Goal: Task Accomplishment & Management: Use online tool/utility

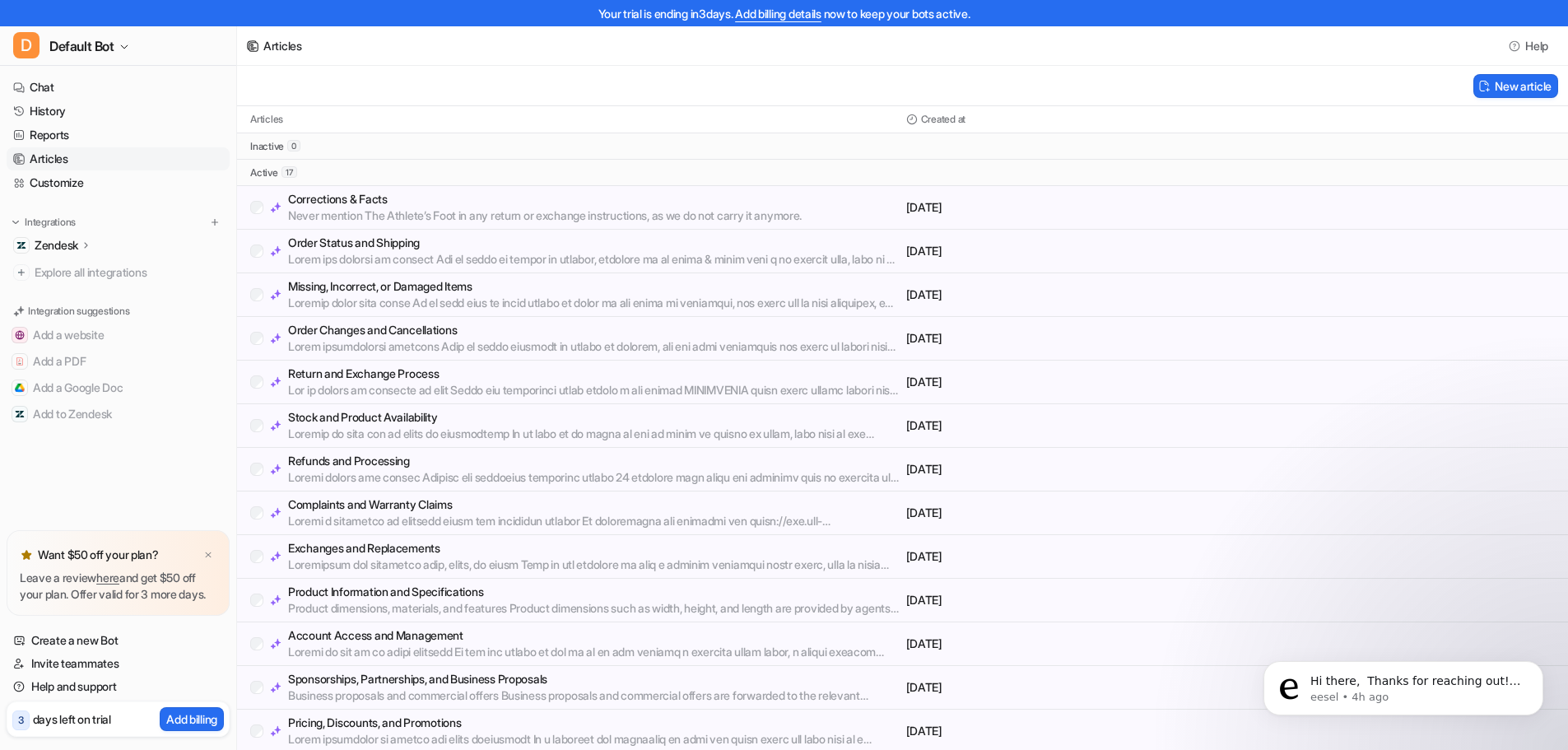
click at [39, 249] on p "Zendesk" at bounding box center [56, 246] width 44 height 16
click at [66, 321] on p "AI Agent" at bounding box center [69, 317] width 44 height 16
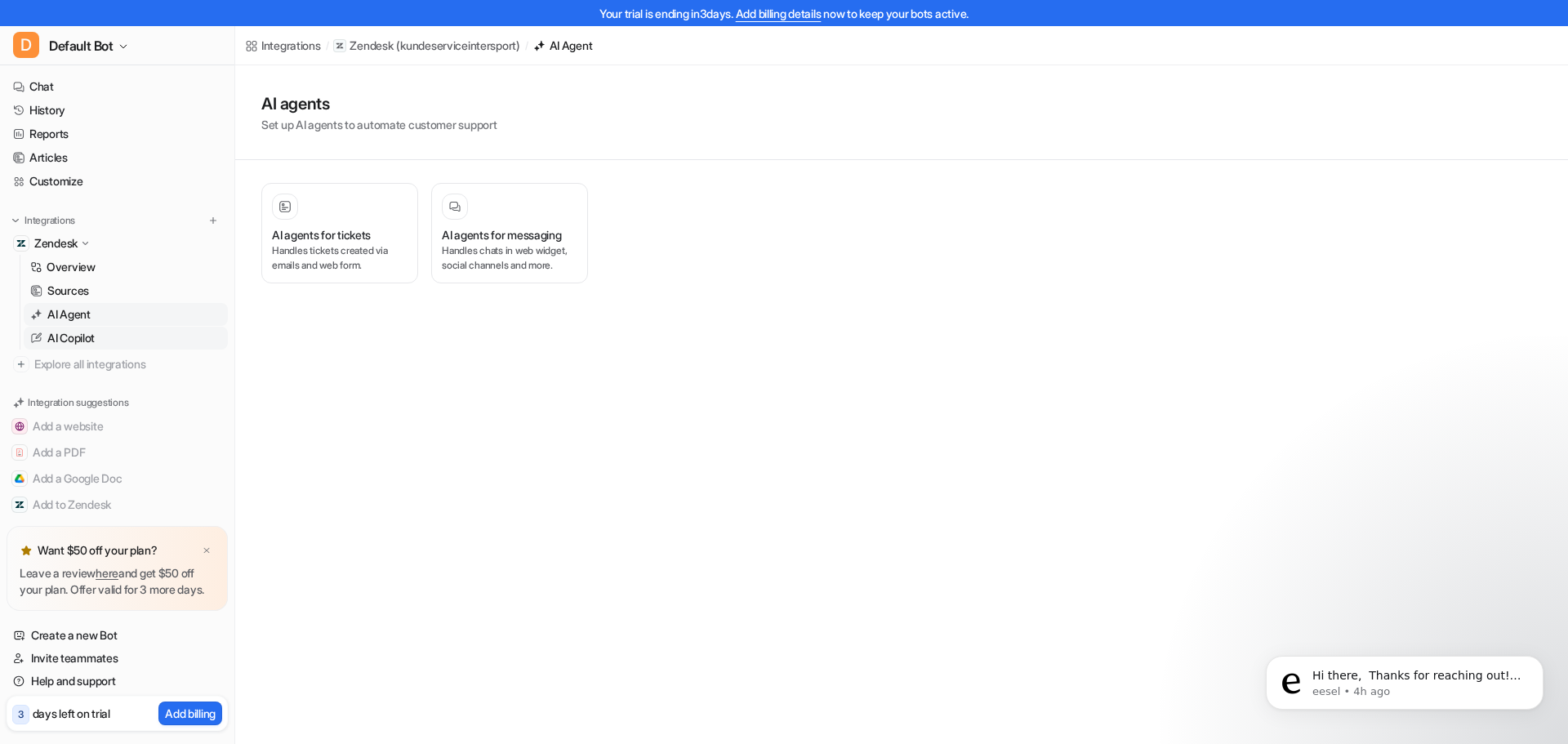
click at [70, 333] on p "AI Copilot" at bounding box center [70, 338] width 47 height 16
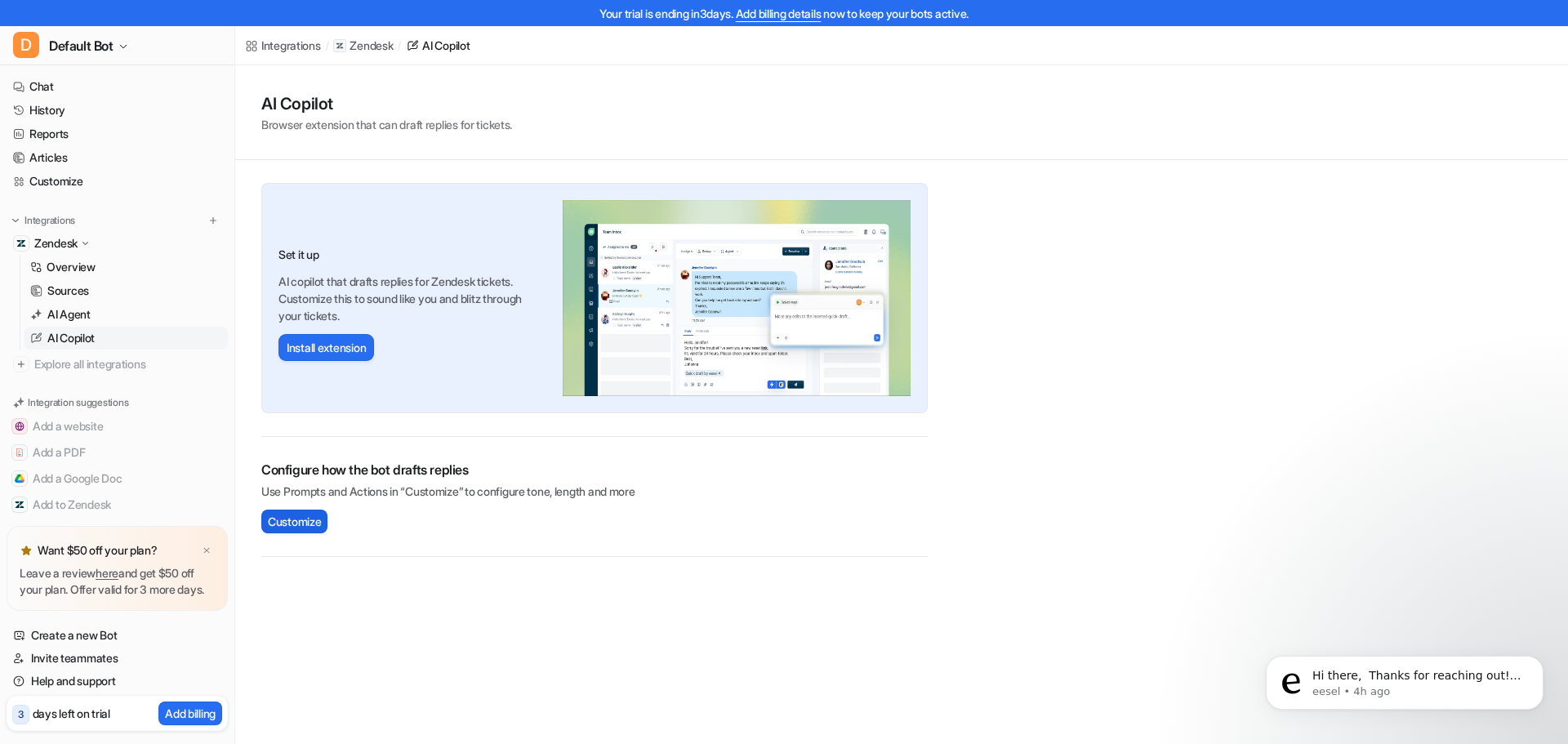
click at [307, 518] on span "Customize" at bounding box center [294, 521] width 53 height 17
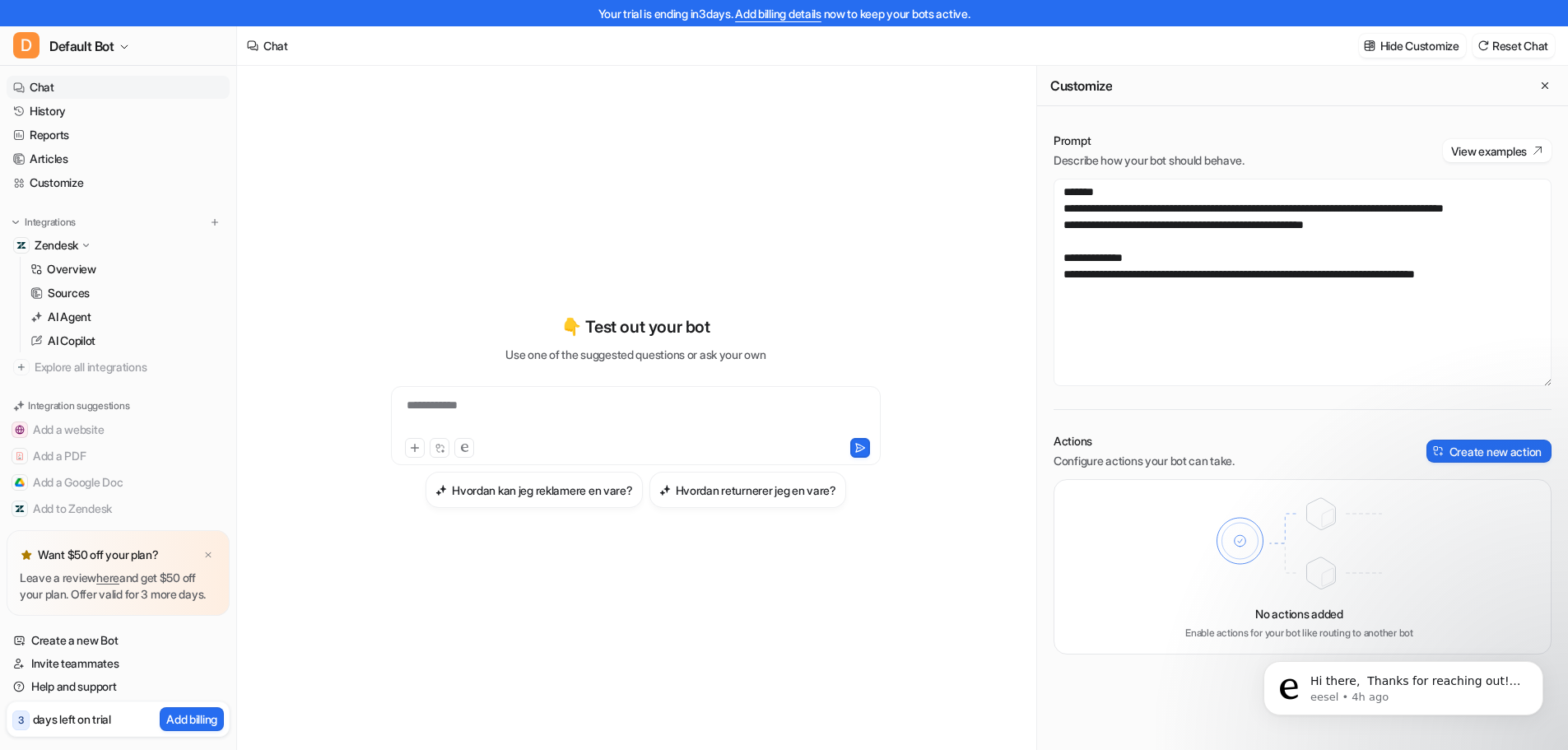
drag, startPoint x: 1164, startPoint y: 164, endPoint x: 1221, endPoint y: 198, distance: 66.4
click at [1205, 188] on div "**********" at bounding box center [1303, 259] width 498 height 254
click at [75, 292] on p "Sources" at bounding box center [68, 293] width 42 height 16
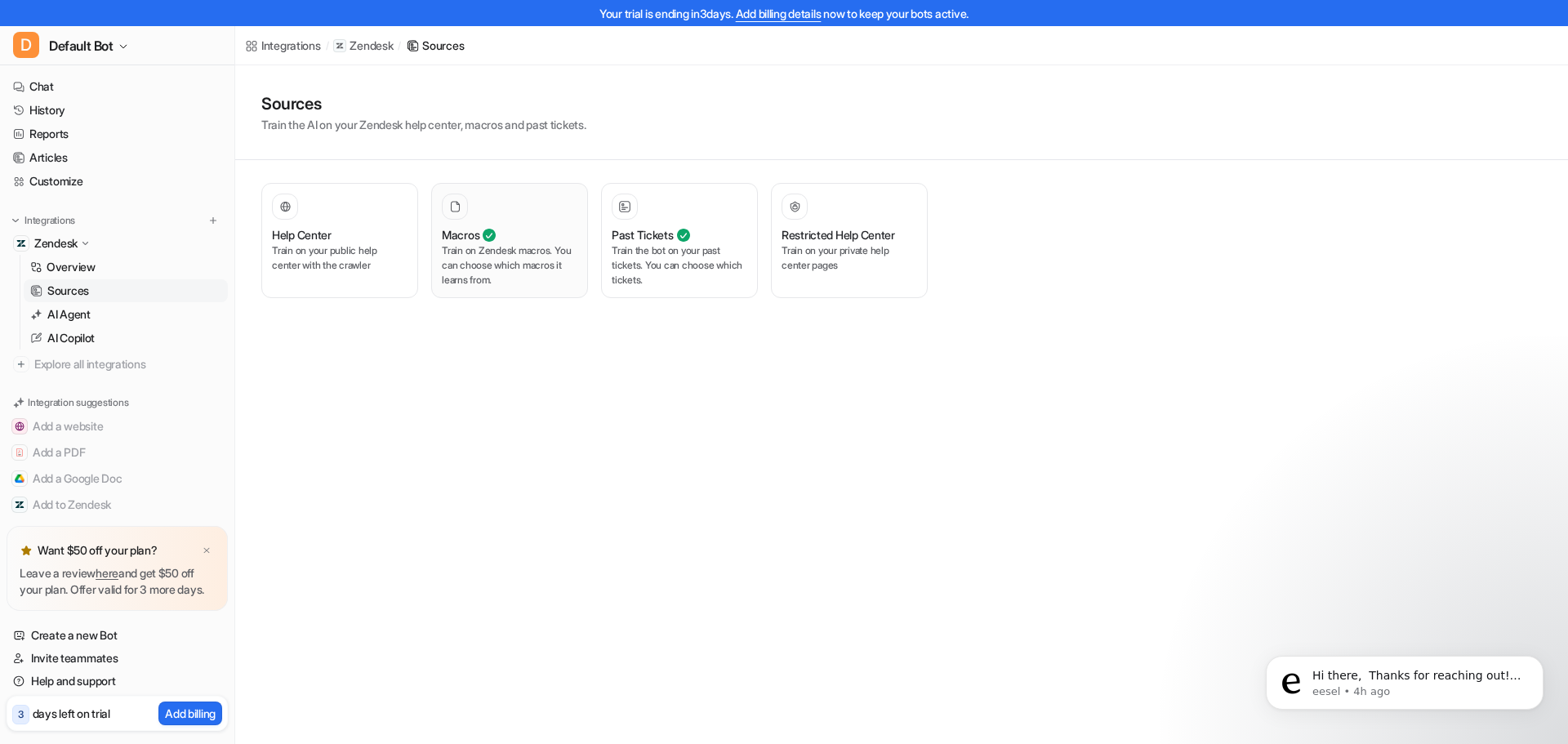
click at [528, 265] on p "Train on Zendesk macros. You can choose which macros it learns from." at bounding box center [509, 266] width 136 height 44
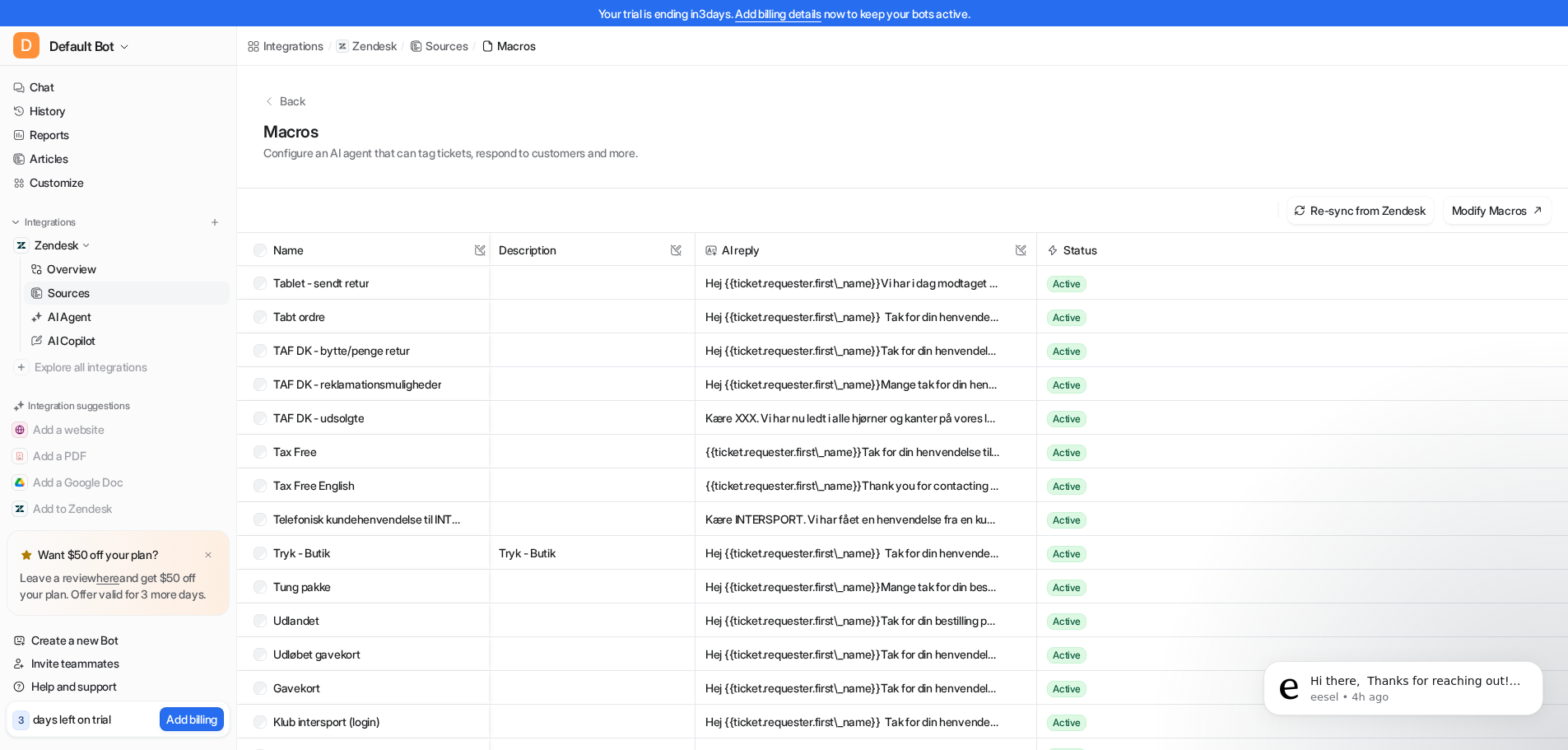
click at [73, 297] on p "Sources" at bounding box center [68, 293] width 42 height 16
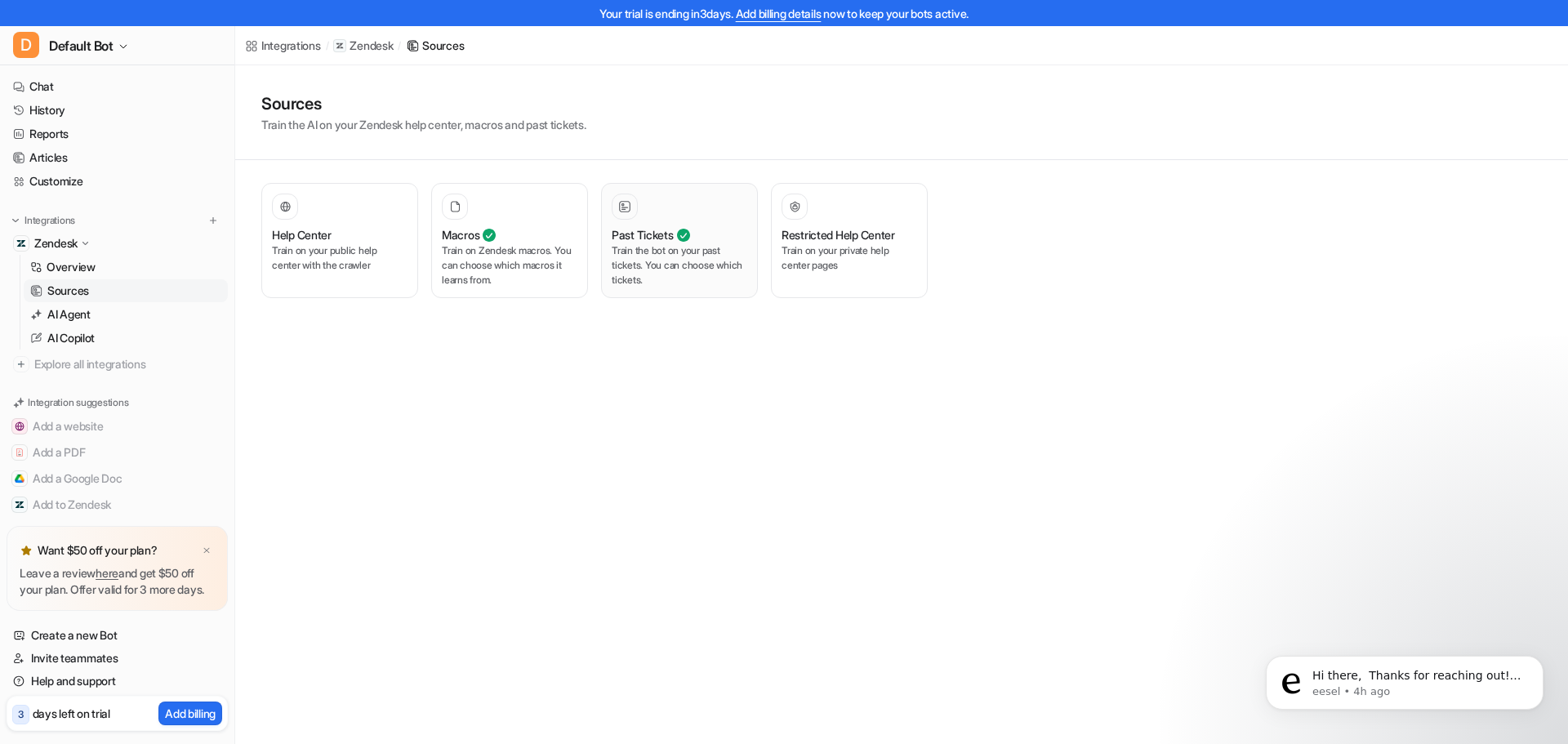
click at [645, 269] on p "Train the bot on your past tickets. You can choose which tickets." at bounding box center [679, 266] width 136 height 44
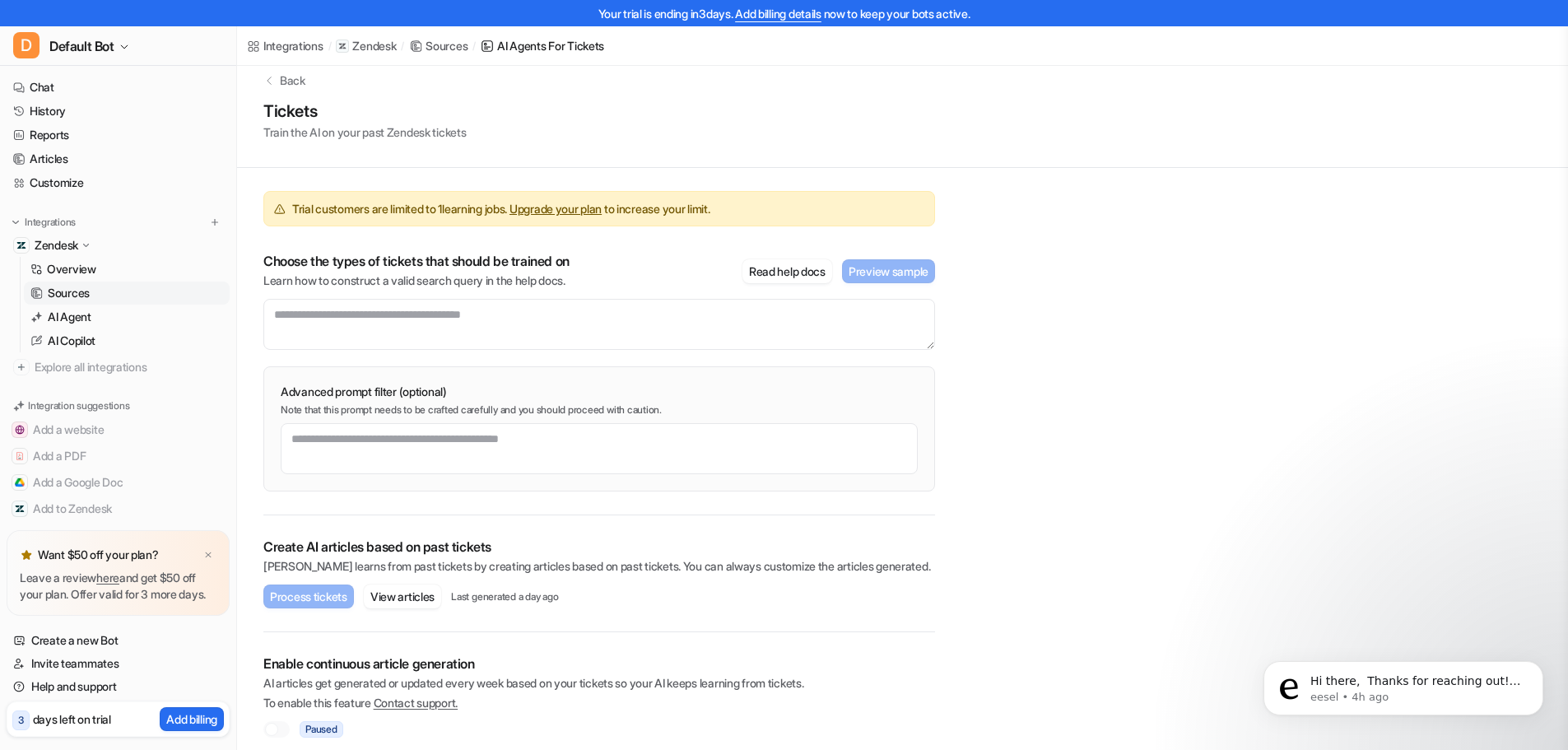
scroll to position [32, 0]
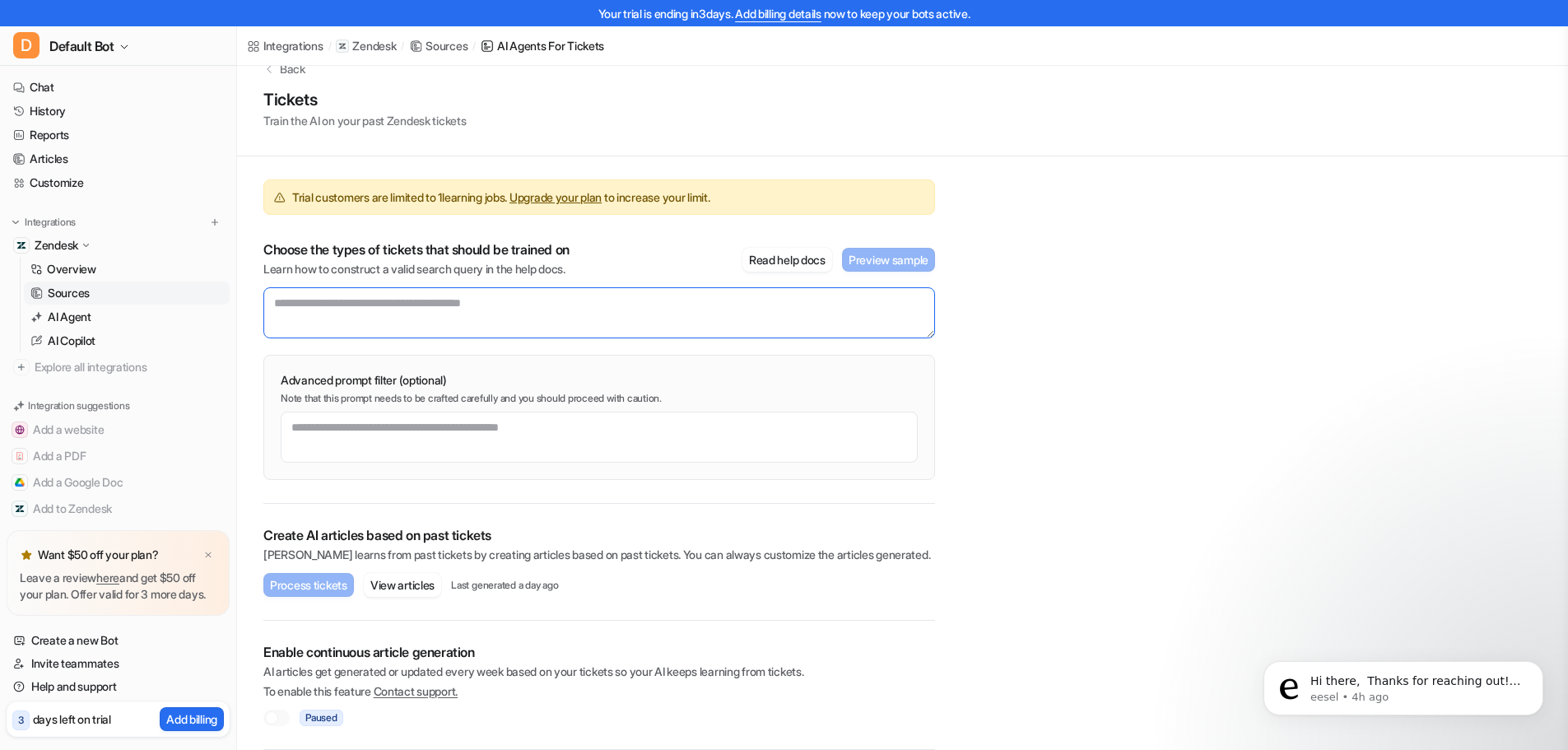
click at [413, 299] on textarea at bounding box center [599, 313] width 672 height 51
click at [506, 302] on textarea at bounding box center [599, 313] width 672 height 51
click at [541, 305] on textarea at bounding box center [599, 313] width 672 height 51
click at [404, 318] on textarea at bounding box center [599, 313] width 672 height 51
paste textarea "**********"
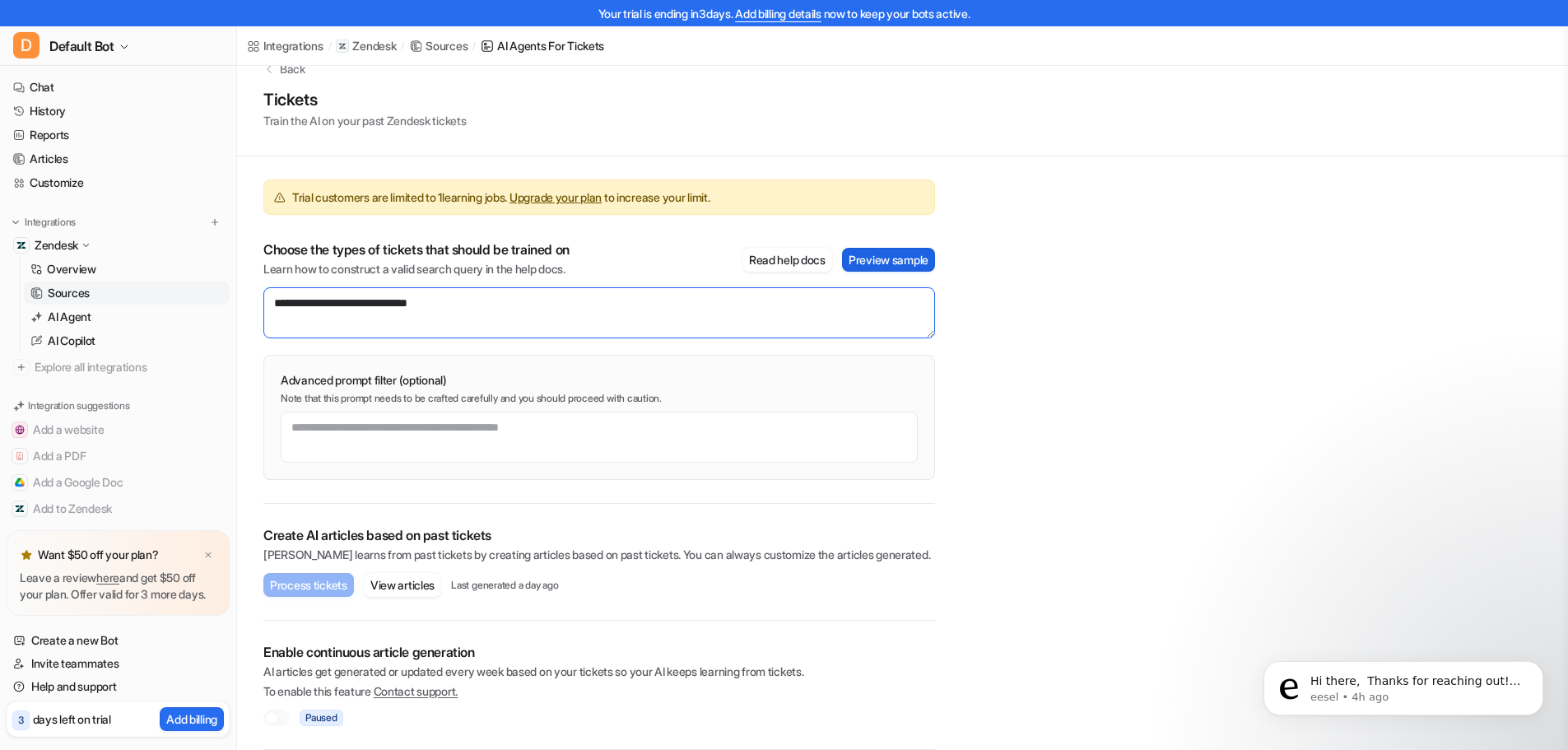
type textarea "**********"
click at [871, 254] on button "Preview sample" at bounding box center [889, 260] width 93 height 24
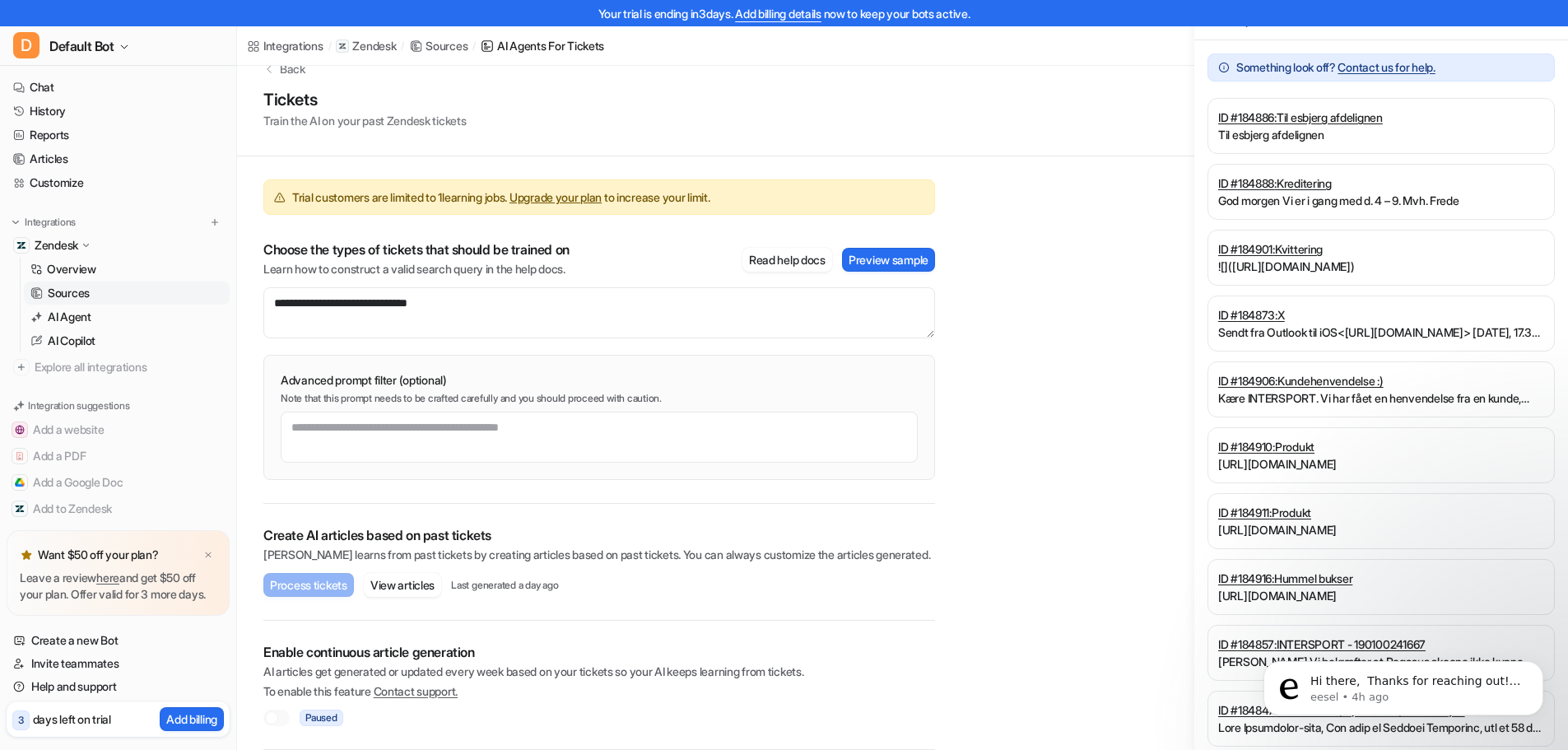
click at [1469, 120] on link "ID # 184886 : Til esbjerg afdelignen" at bounding box center [1382, 116] width 326 height 17
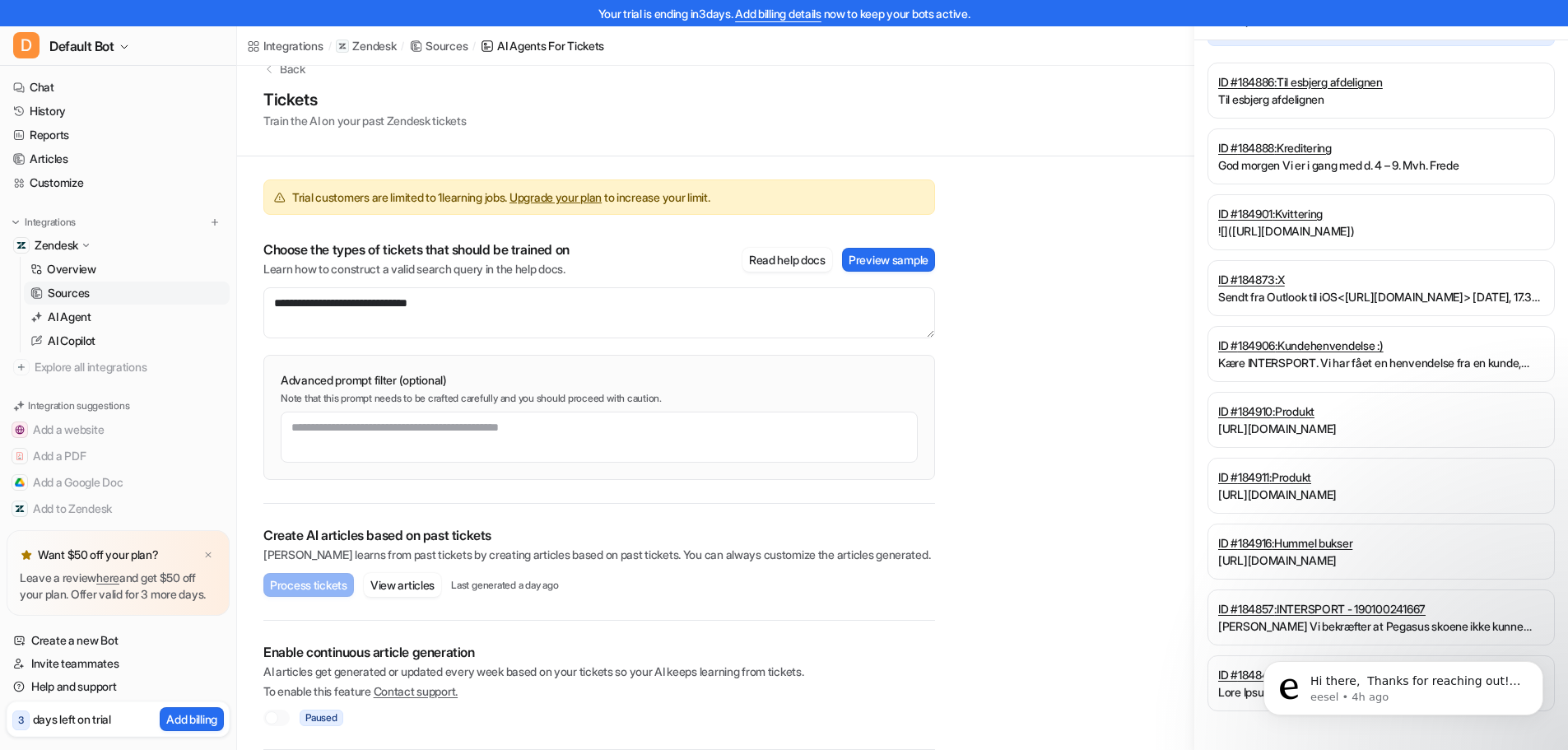
scroll to position [36, 0]
click at [1539, 675] on button "Dismiss notification" at bounding box center [1538, 666] width 22 height 22
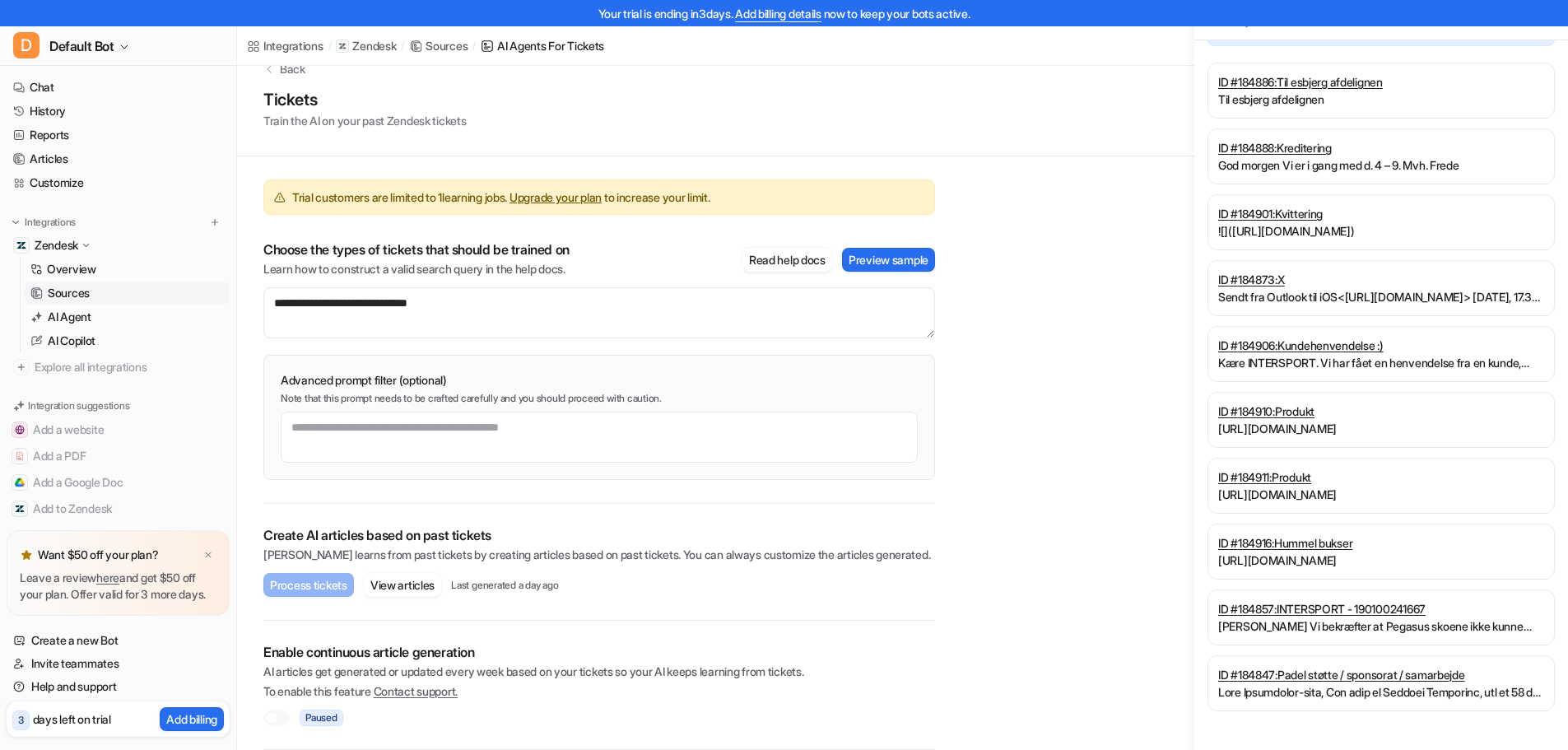
scroll to position [0, 0]
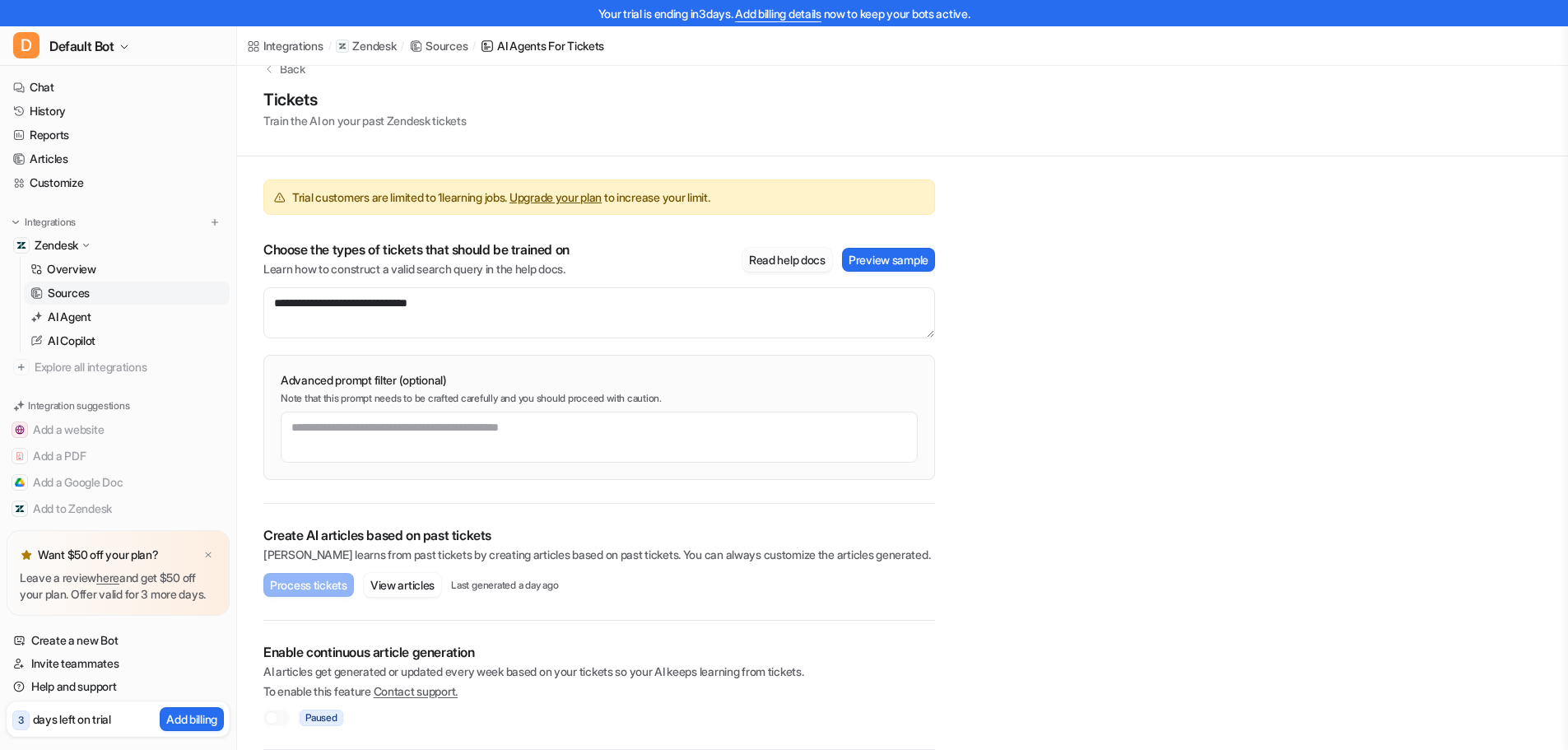
click at [800, 262] on button "Read help docs" at bounding box center [788, 260] width 90 height 24
